Goal: Task Accomplishment & Management: Manage account settings

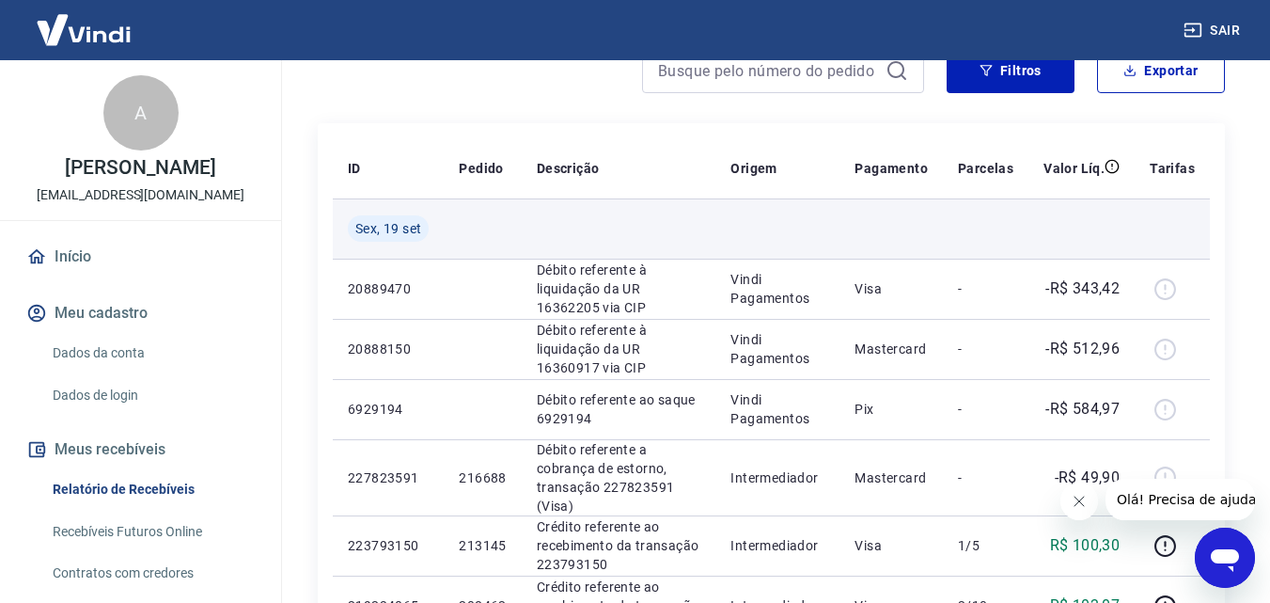
scroll to position [188, 0]
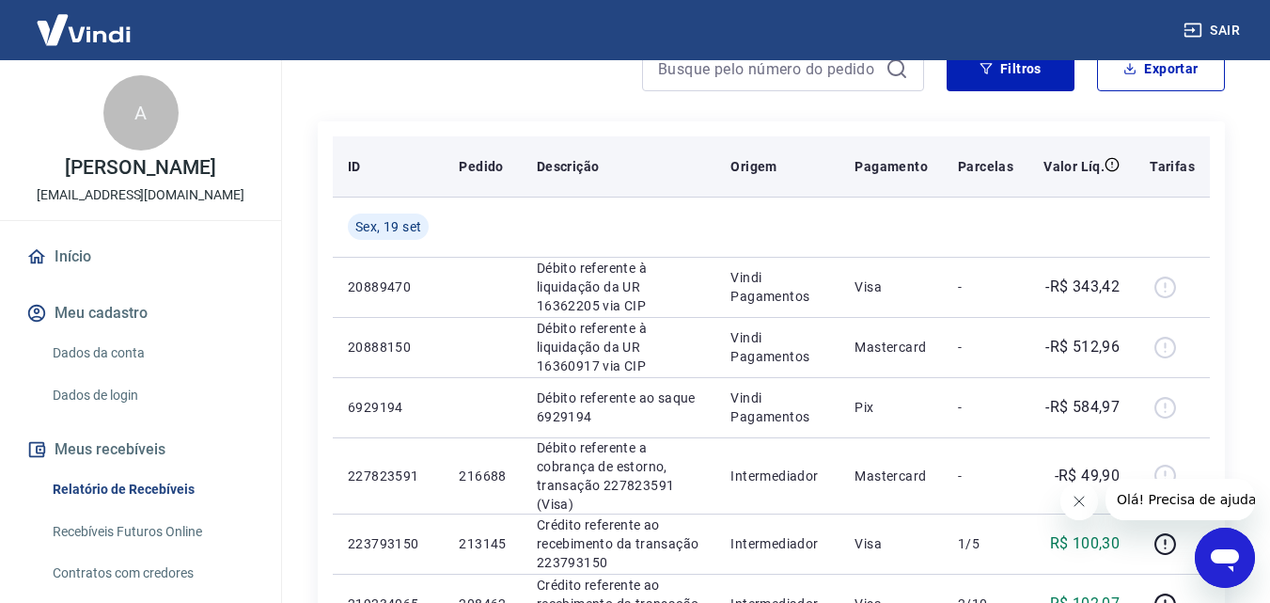
click at [1070, 166] on p "Valor Líq." at bounding box center [1074, 166] width 61 height 19
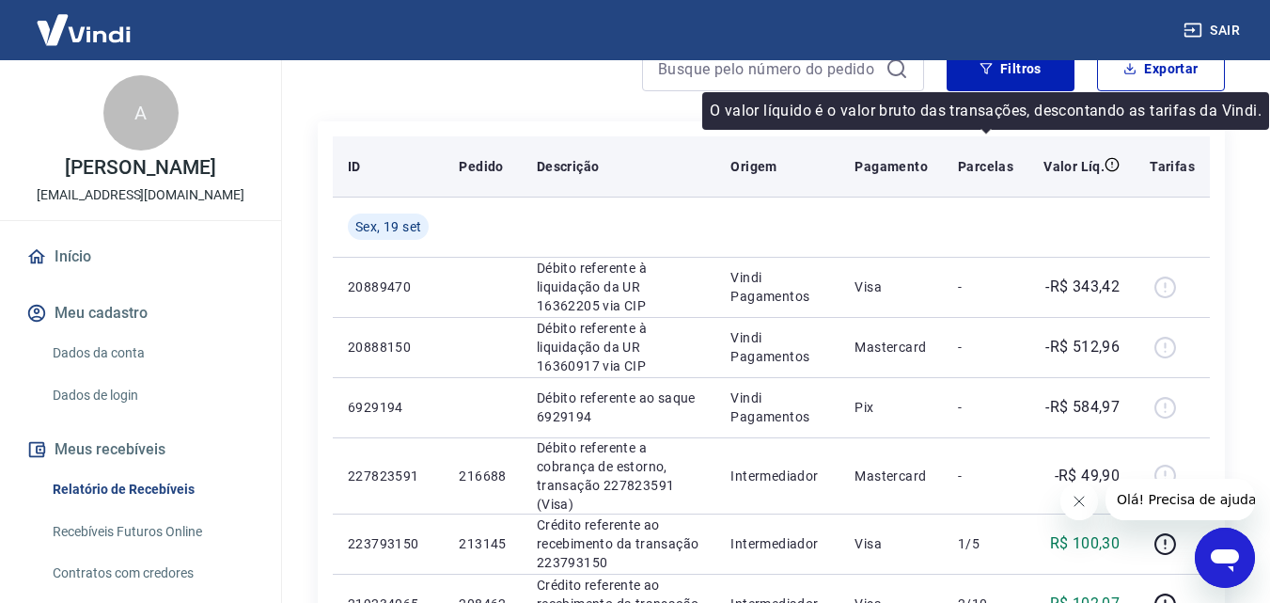
click at [1115, 167] on icon at bounding box center [1112, 164] width 15 height 15
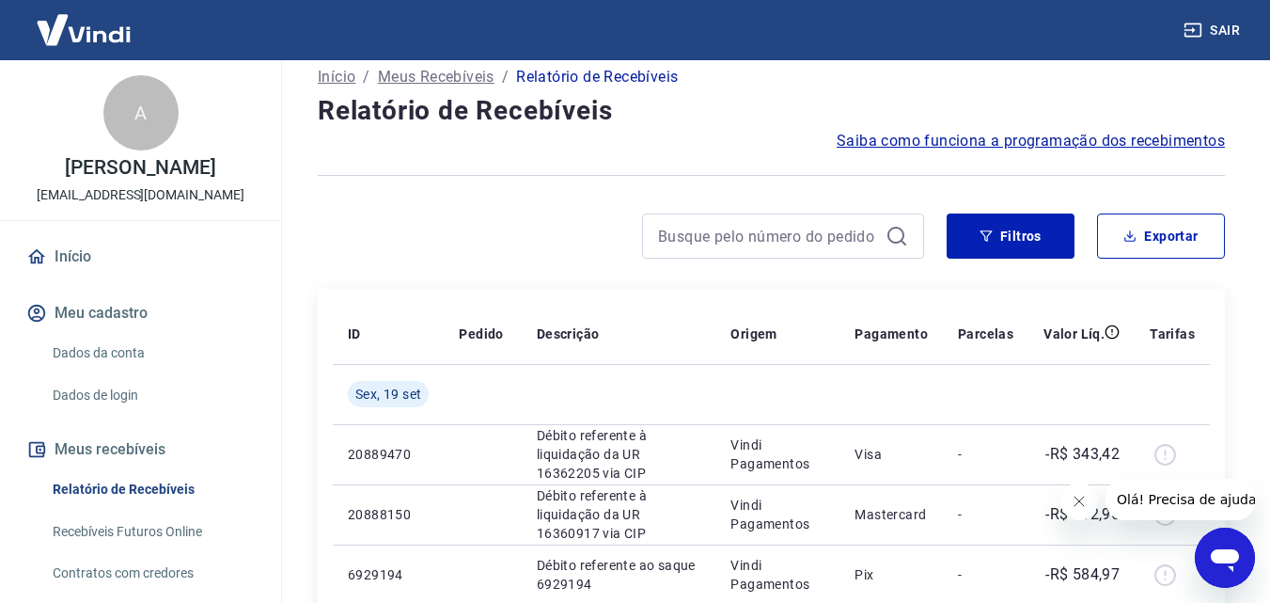
scroll to position [94, 0]
